Goal: Task Accomplishment & Management: Manage account settings

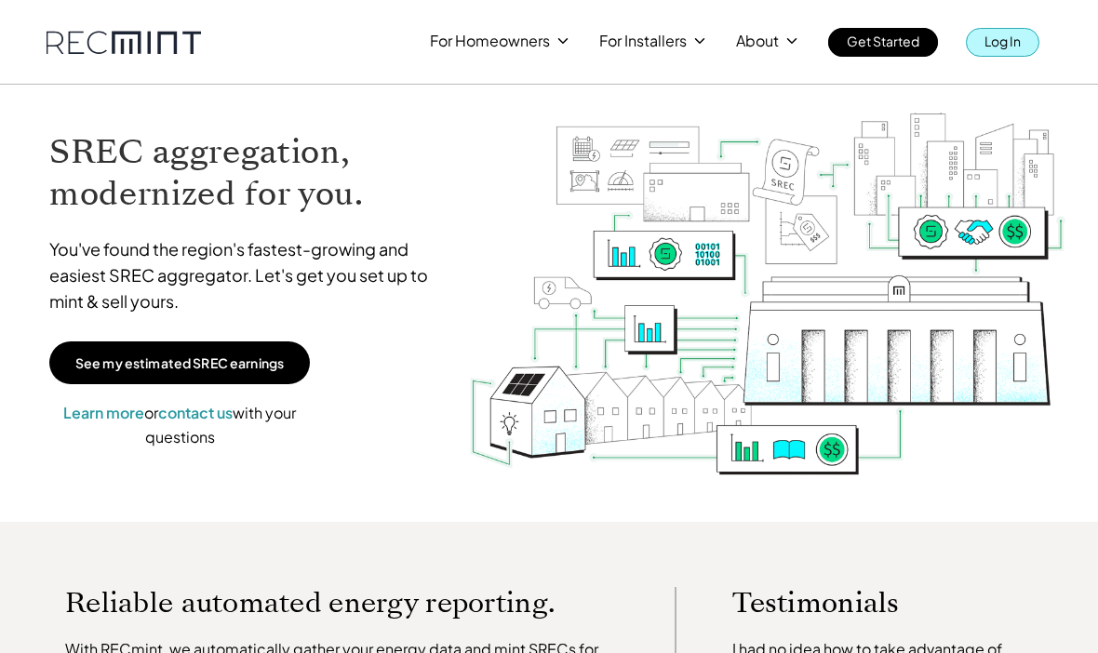
click at [1013, 41] on p "Log In" at bounding box center [1003, 41] width 36 height 26
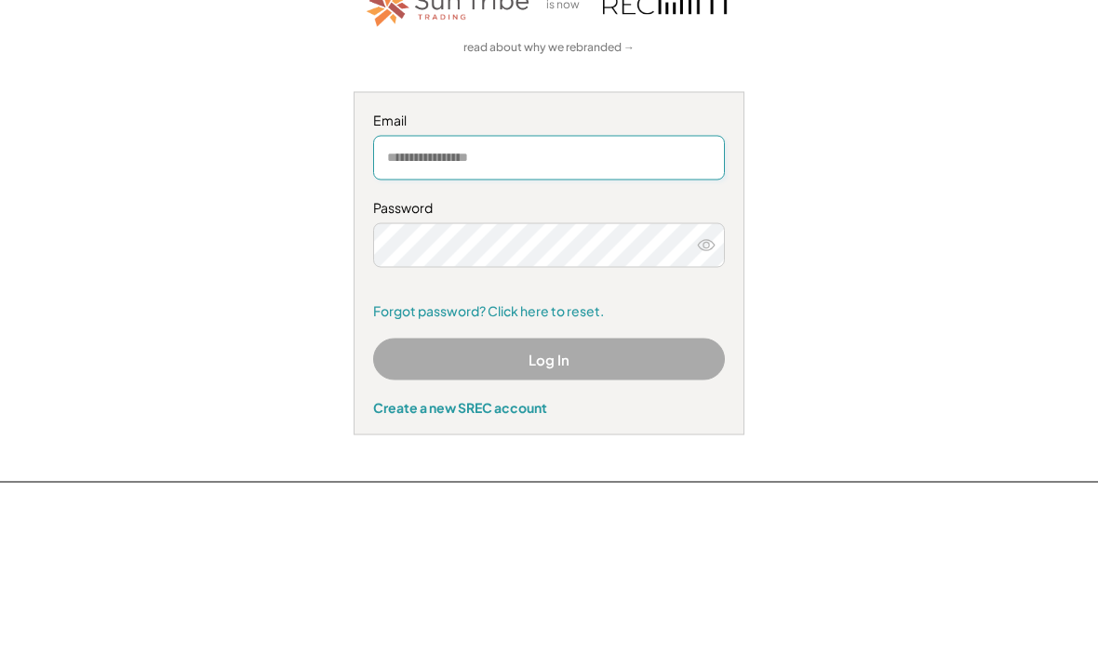
type input "**********"
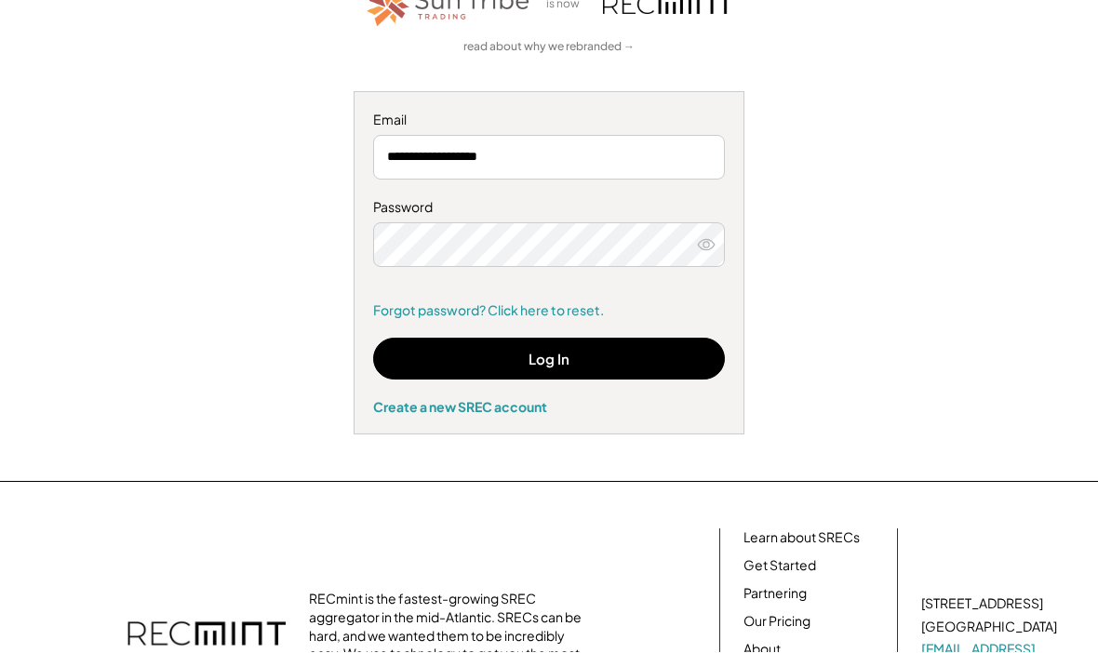
scroll to position [153, 0]
click at [617, 357] on button "Log In" at bounding box center [549, 359] width 352 height 42
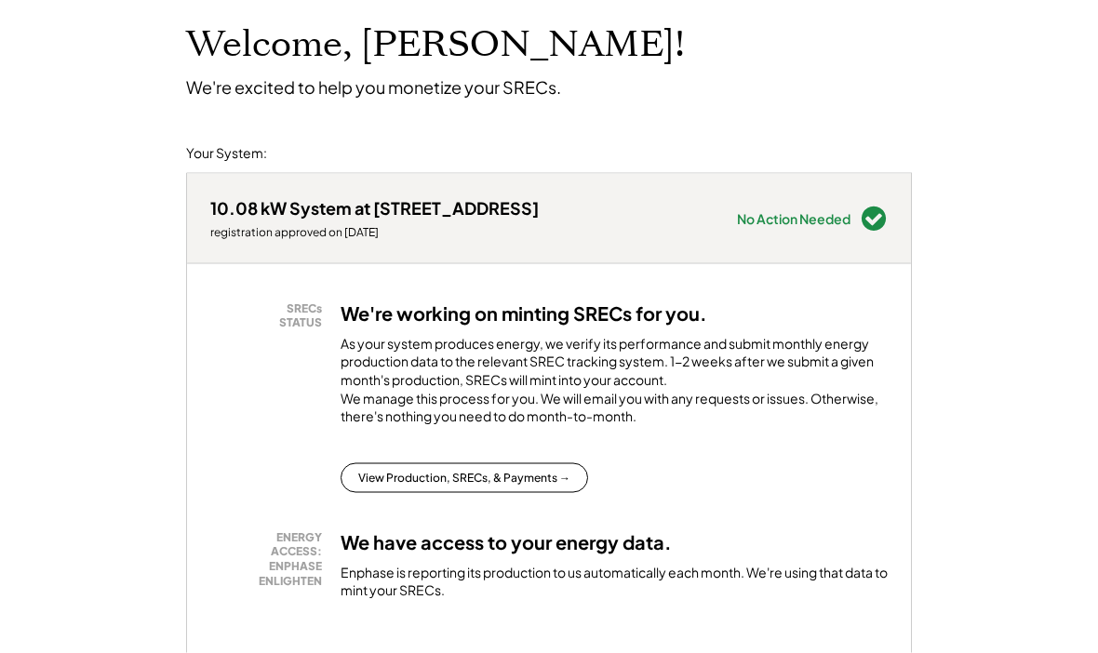
scroll to position [109, 0]
click at [524, 492] on button "View Production, SRECs, & Payments →" at bounding box center [465, 478] width 248 height 30
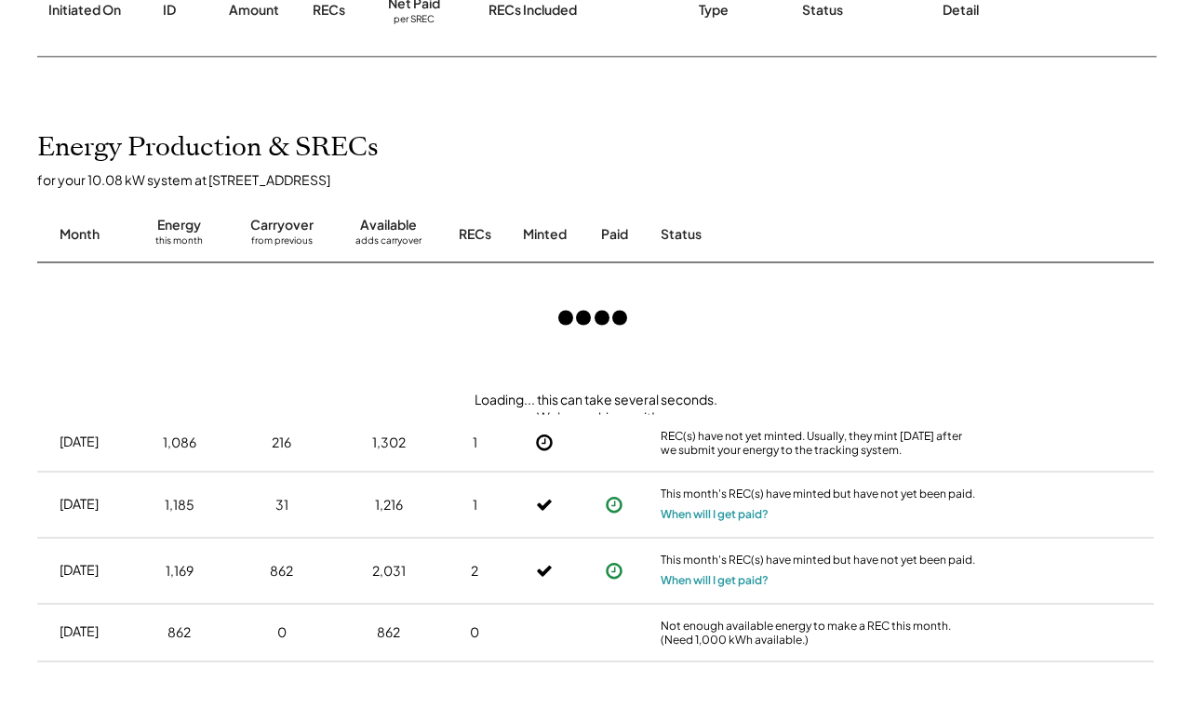
scroll to position [338, 0]
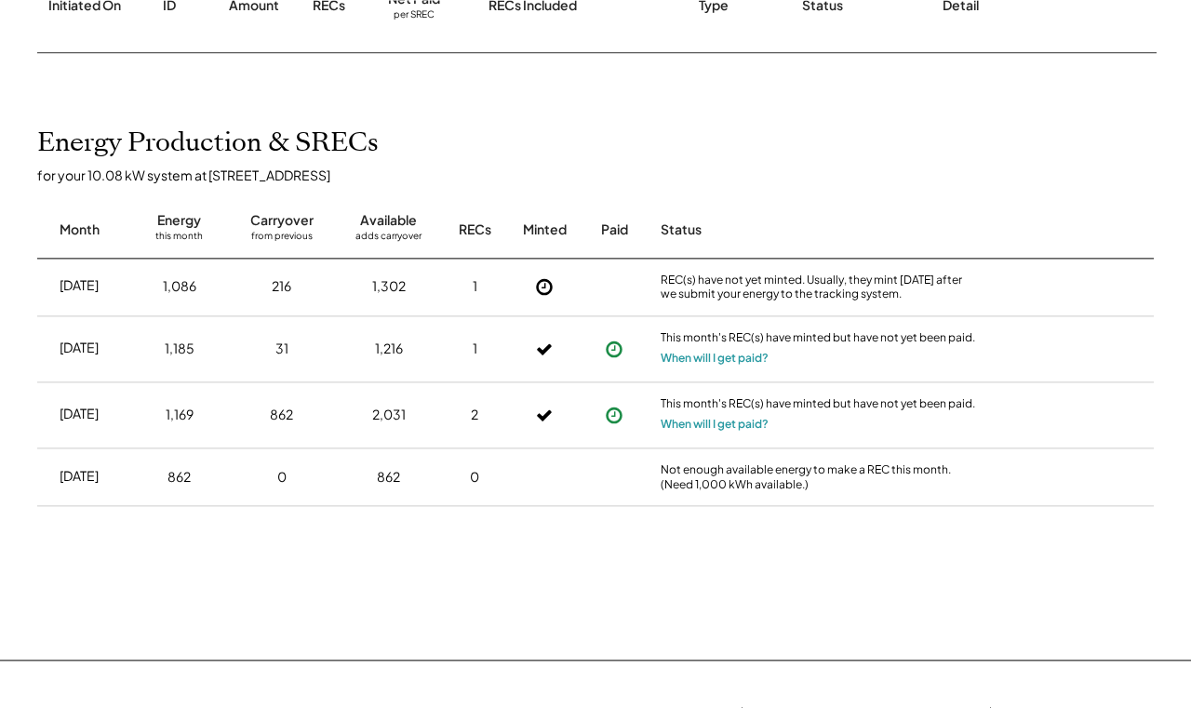
click at [765, 368] on button "When will I get paid?" at bounding box center [715, 358] width 108 height 19
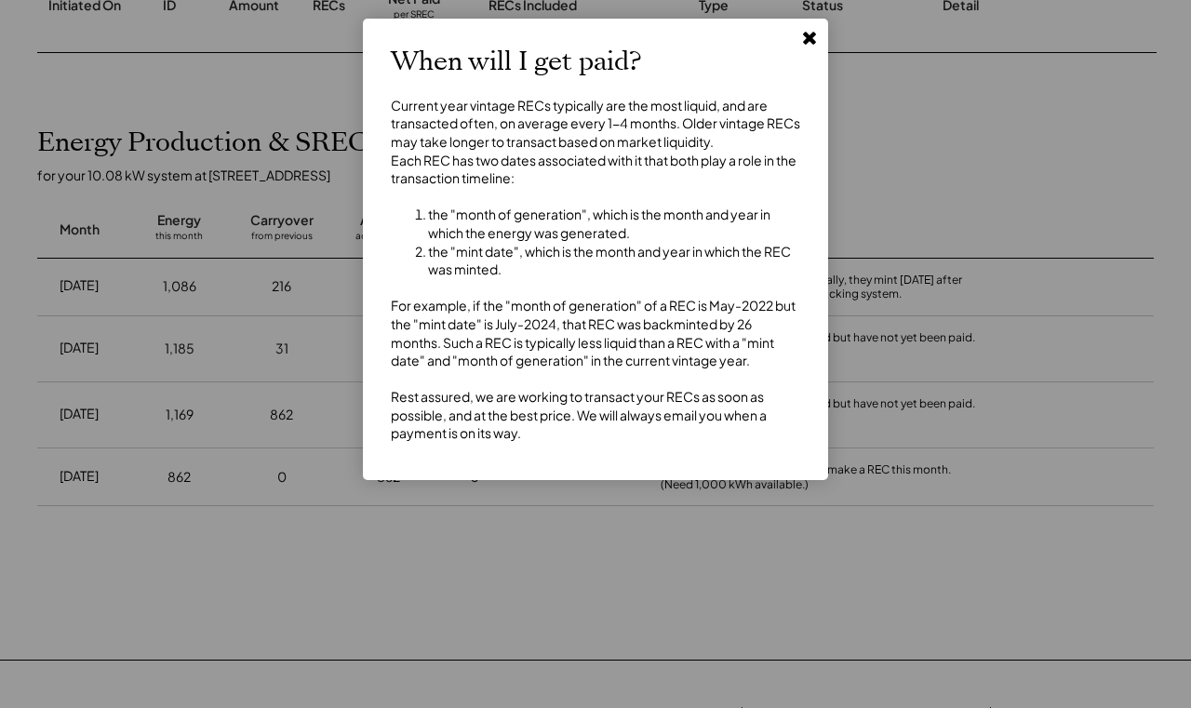
click at [813, 40] on use at bounding box center [809, 38] width 13 height 13
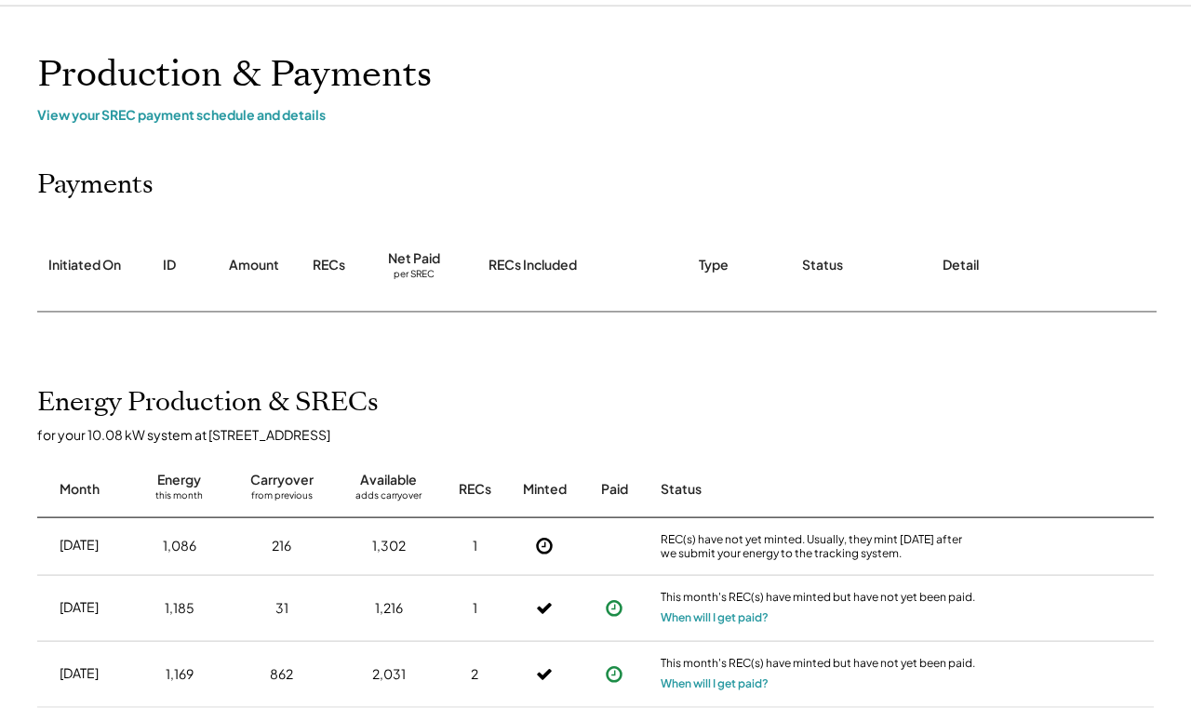
scroll to position [0, 0]
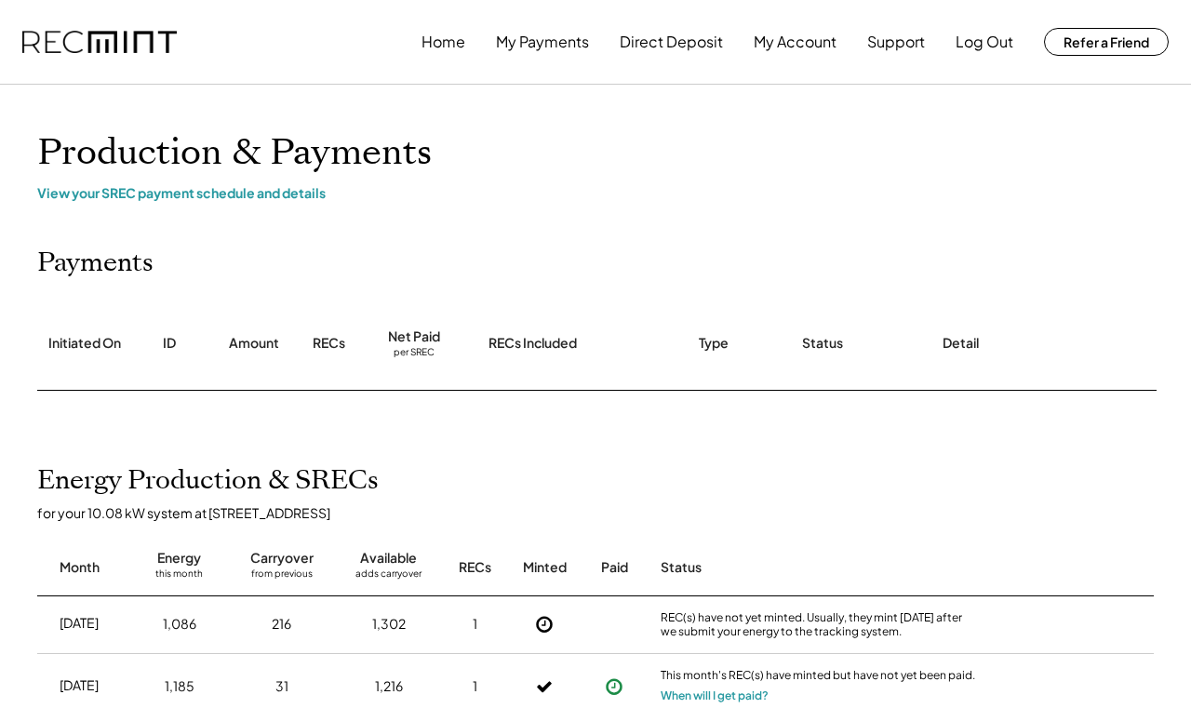
click at [985, 39] on button "Log Out" at bounding box center [985, 41] width 58 height 37
